Goal: Task Accomplishment & Management: Use online tool/utility

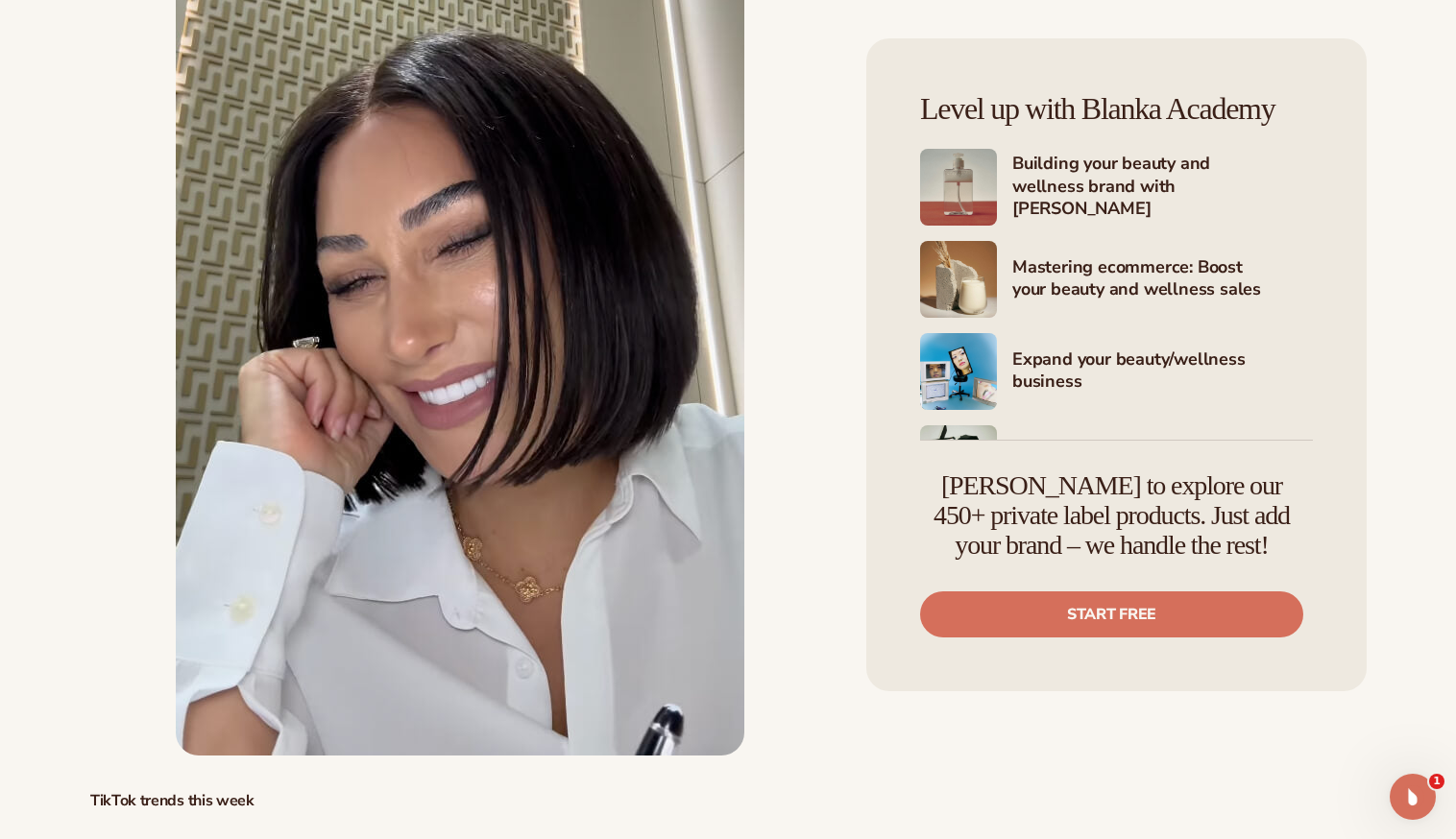
scroll to position [5670, 0]
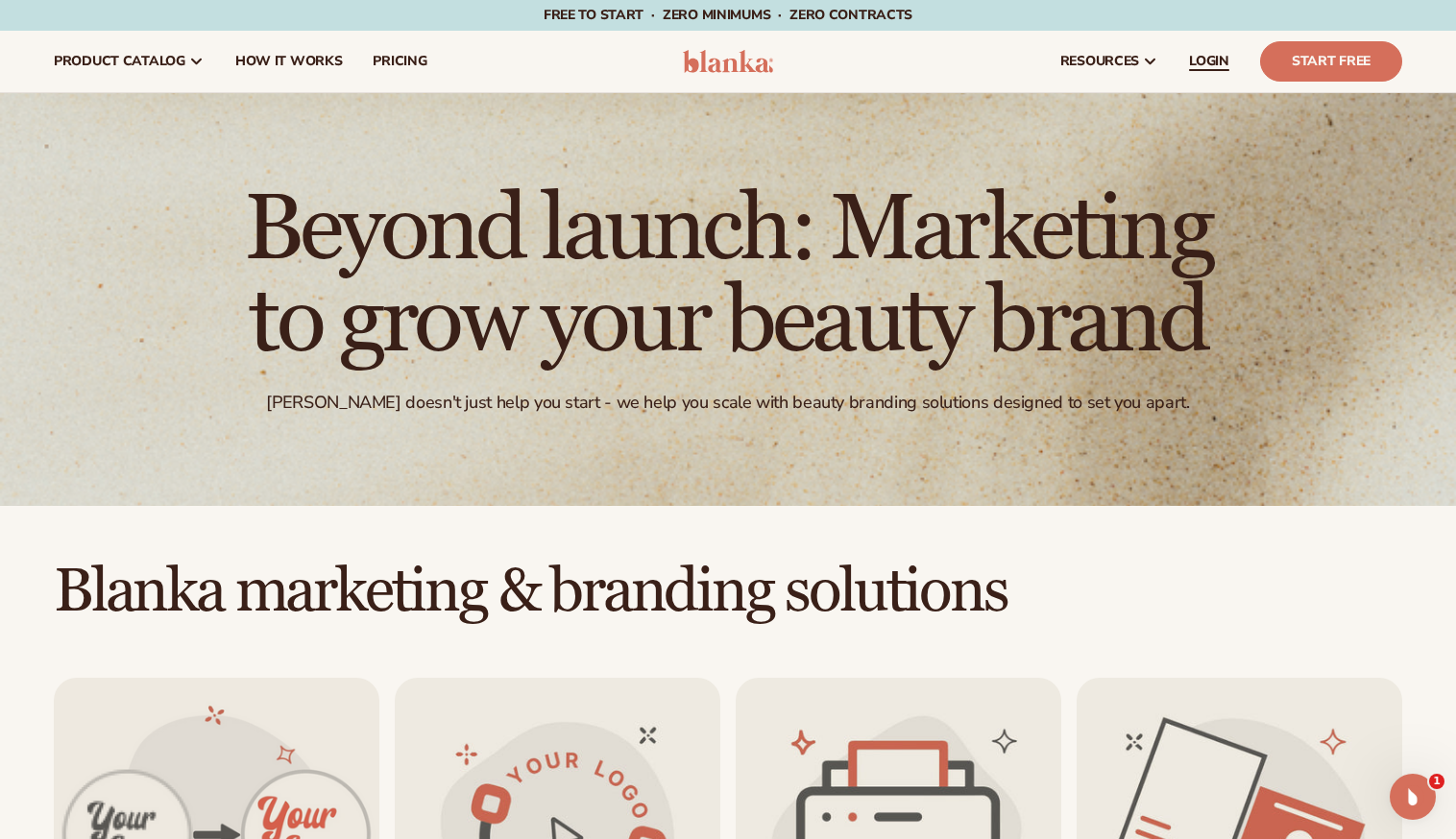
click at [1213, 58] on span "LOGIN" at bounding box center [1209, 62] width 40 height 16
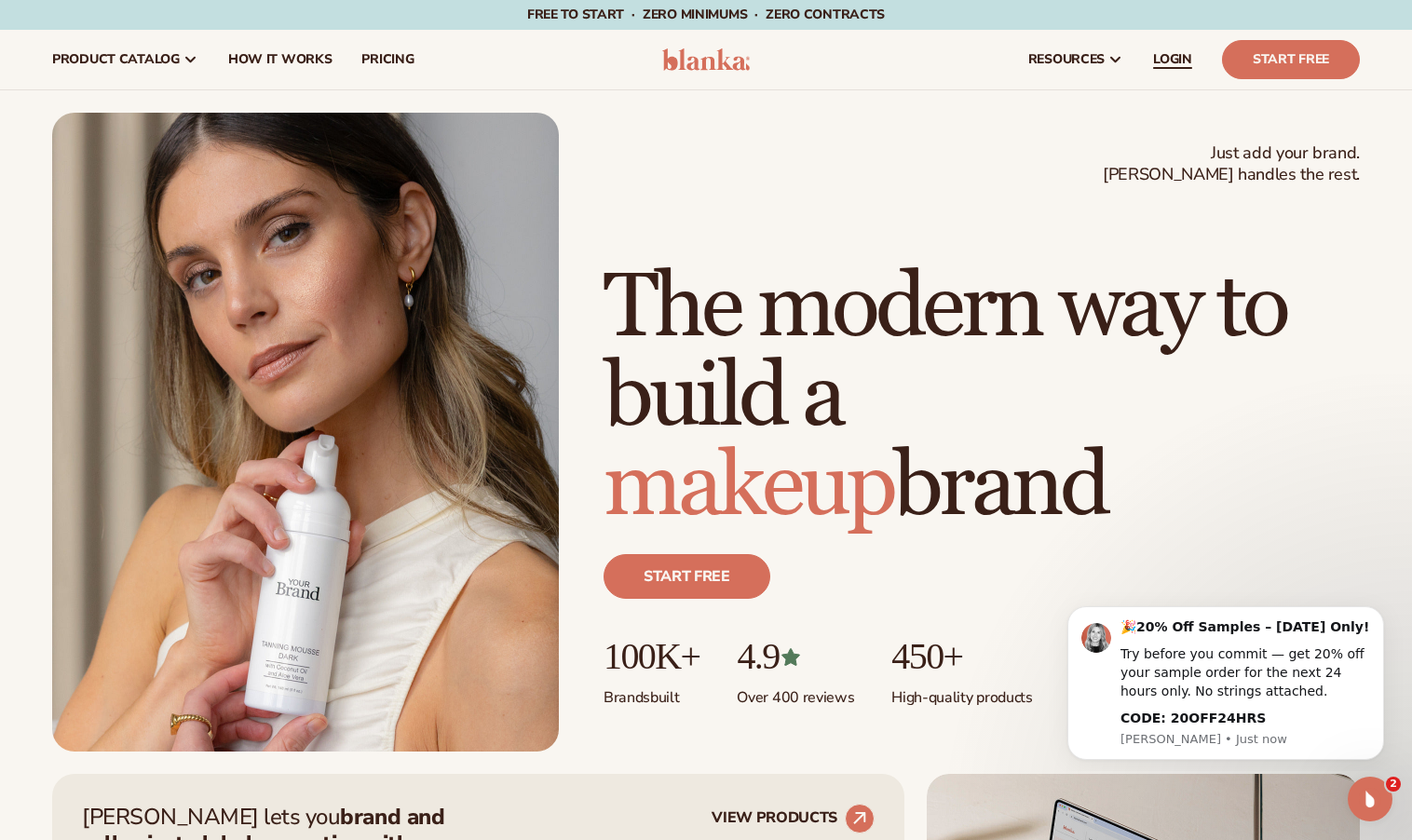
click at [1177, 57] on span "LOGIN" at bounding box center [1172, 60] width 39 height 15
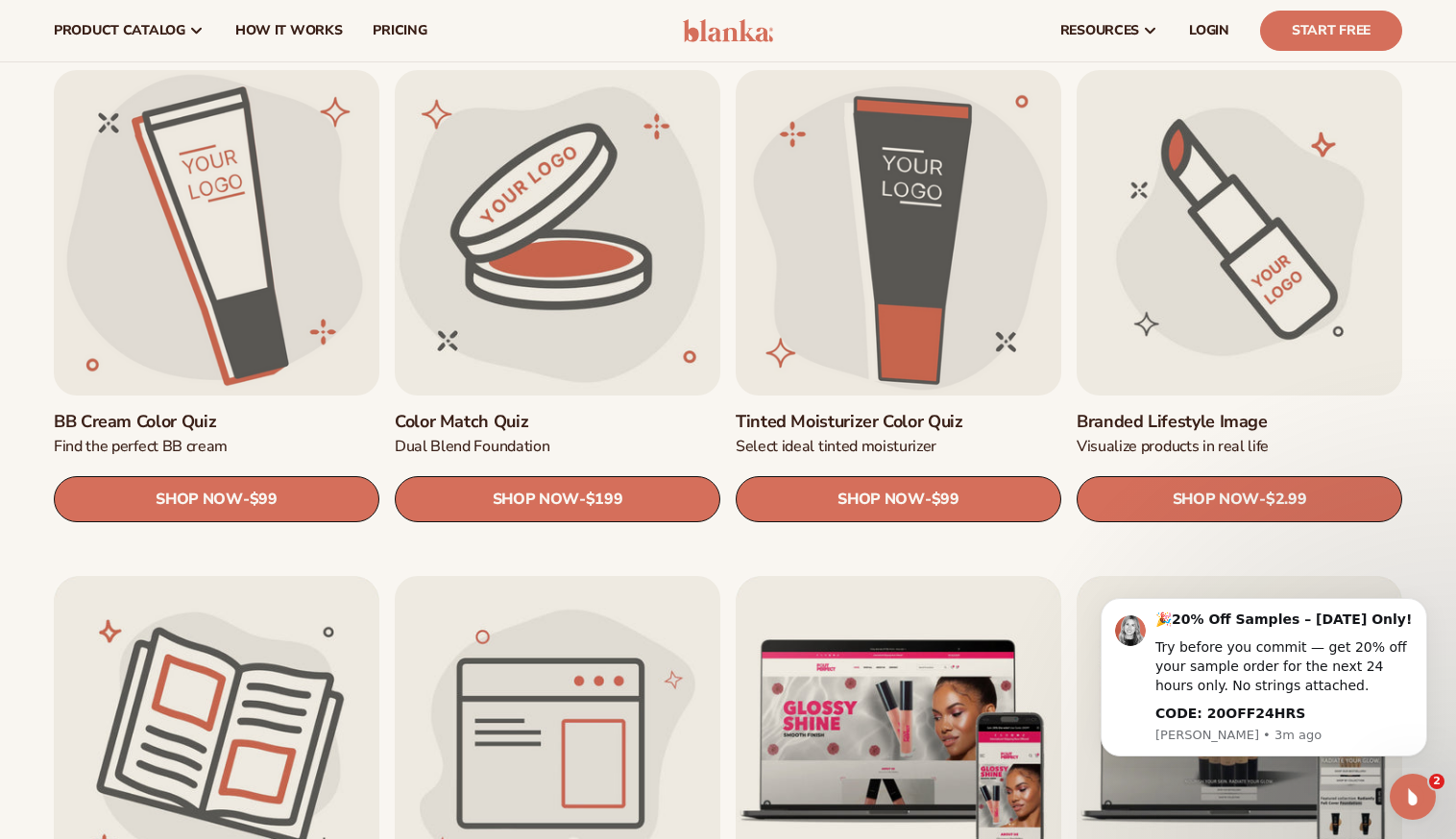
scroll to position [1566, 0]
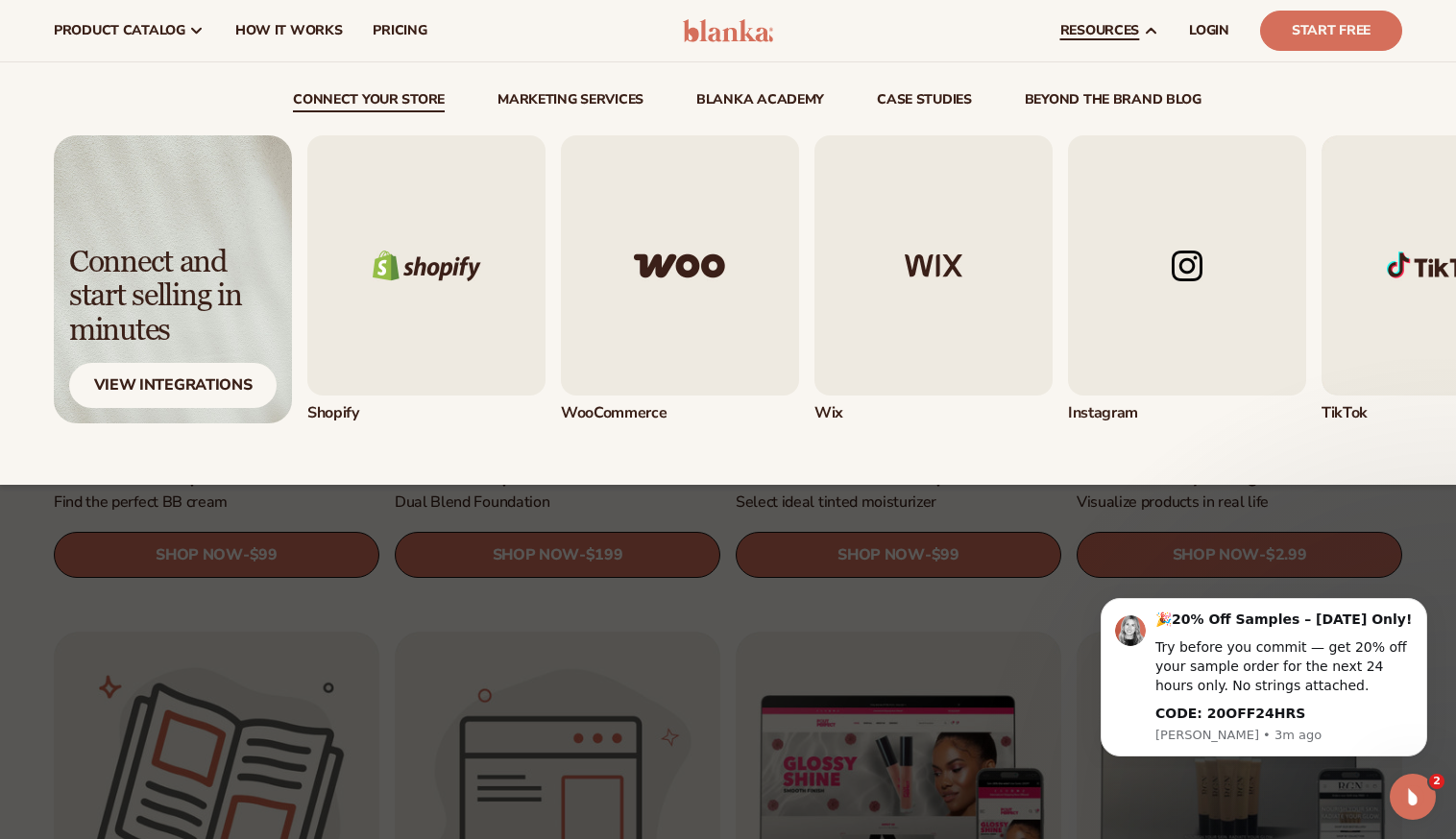
click at [471, 266] on img "1 / 5" at bounding box center [426, 265] width 239 height 260
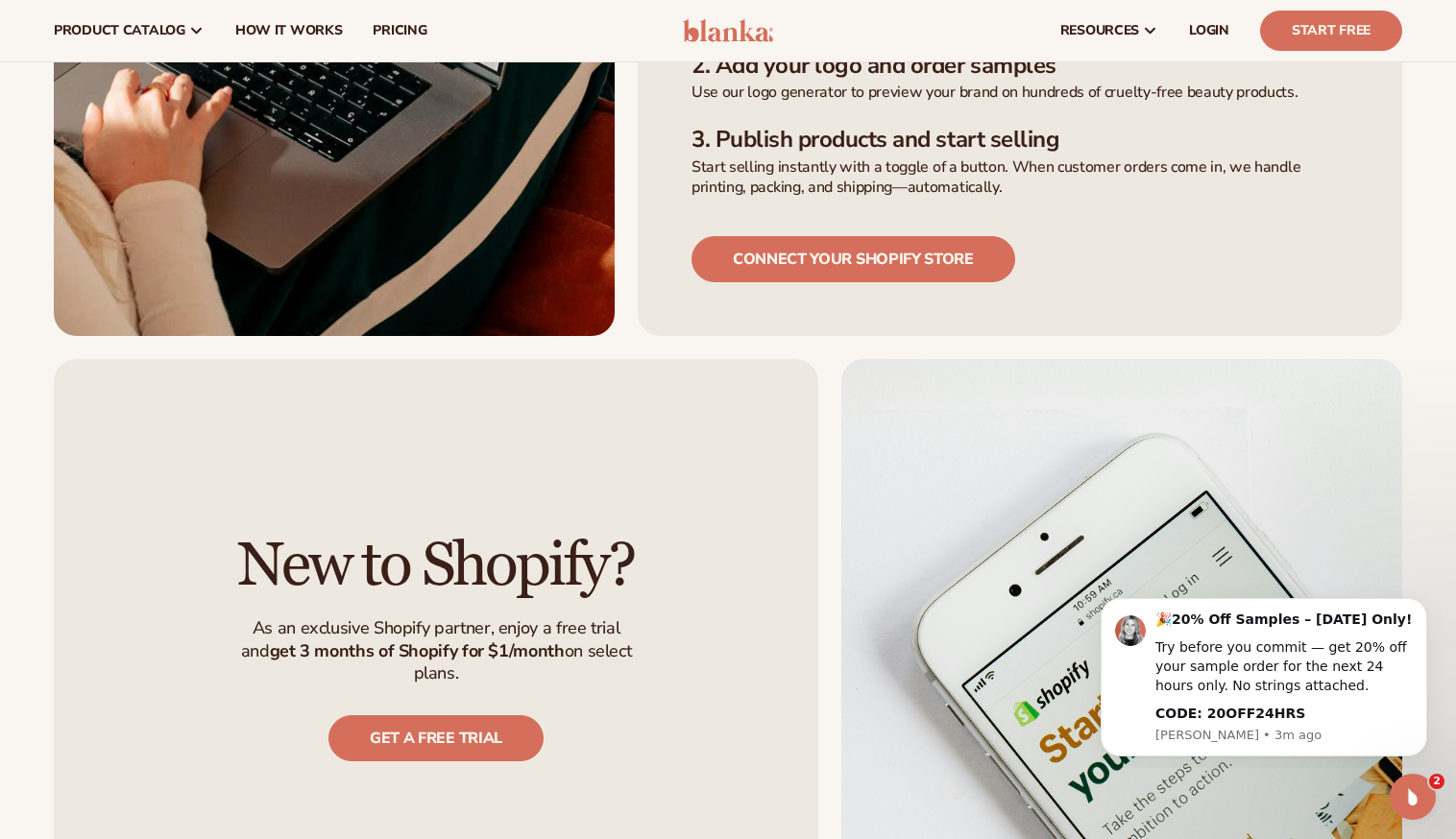
scroll to position [699, 0]
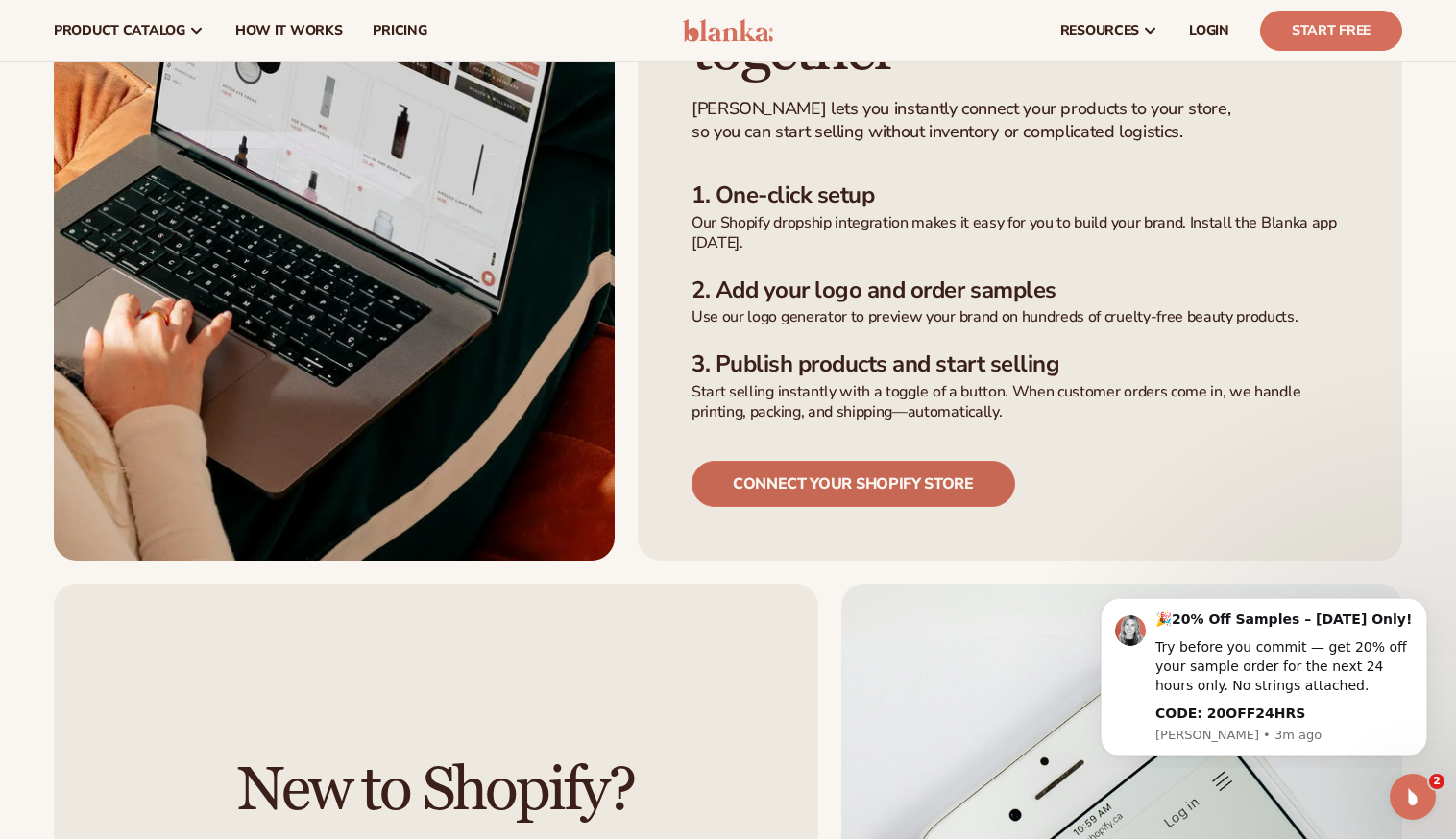
click at [908, 461] on link "Connect your shopify store" at bounding box center [853, 483] width 324 height 46
